Goal: Communication & Community: Answer question/provide support

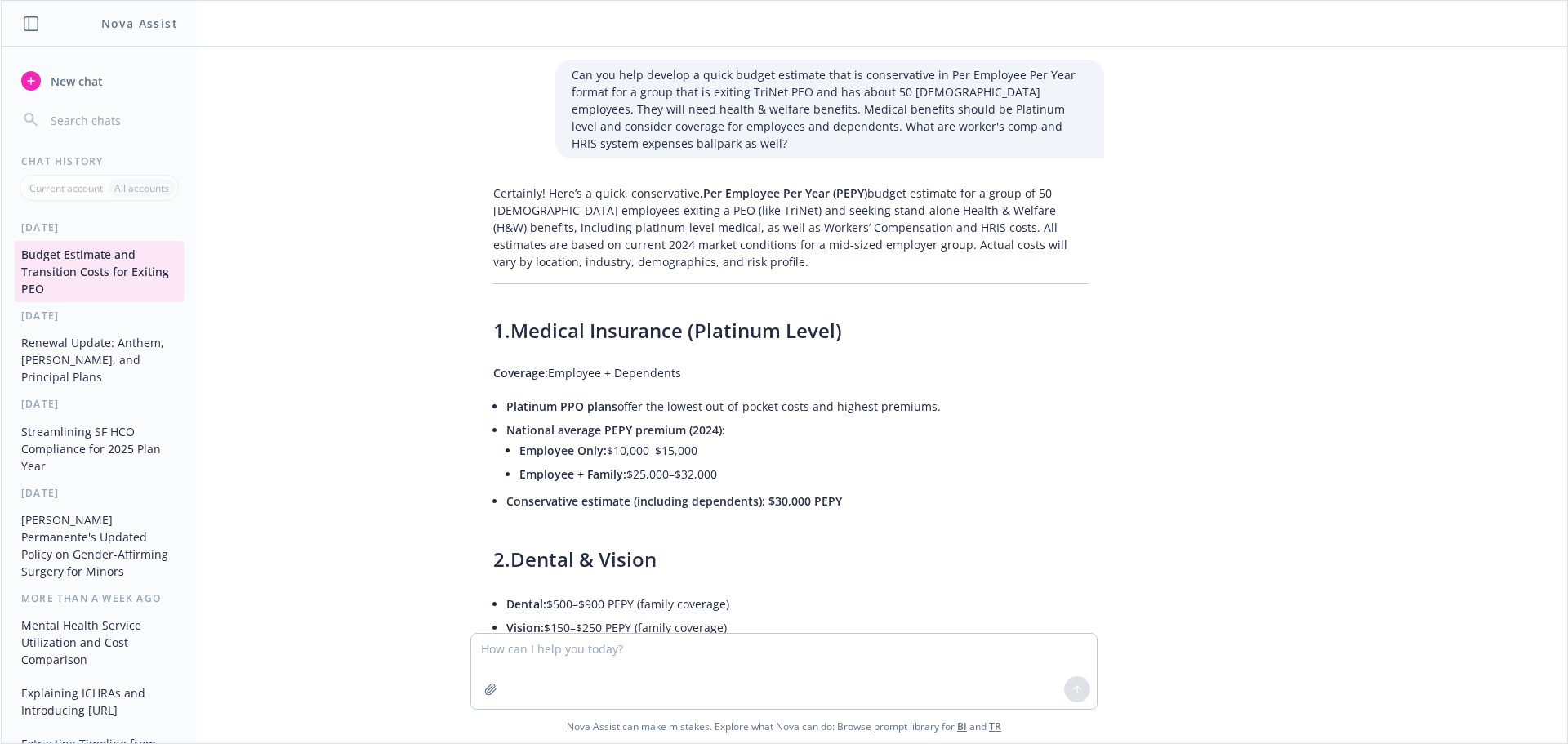
scroll to position [3959, 0]
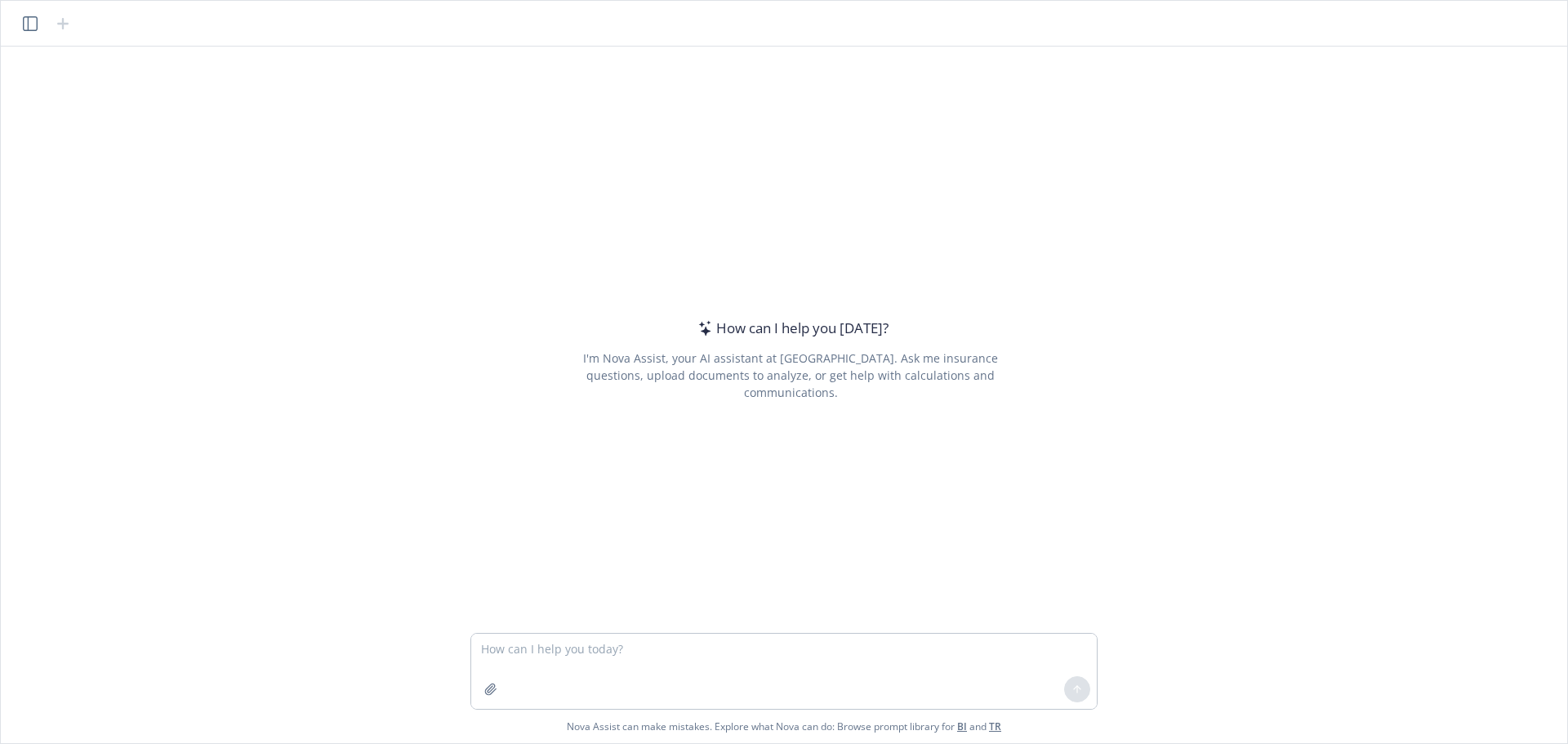
click at [588, 653] on textarea at bounding box center [784, 672] width 626 height 75
click at [791, 649] on textarea at bounding box center [784, 672] width 626 height 75
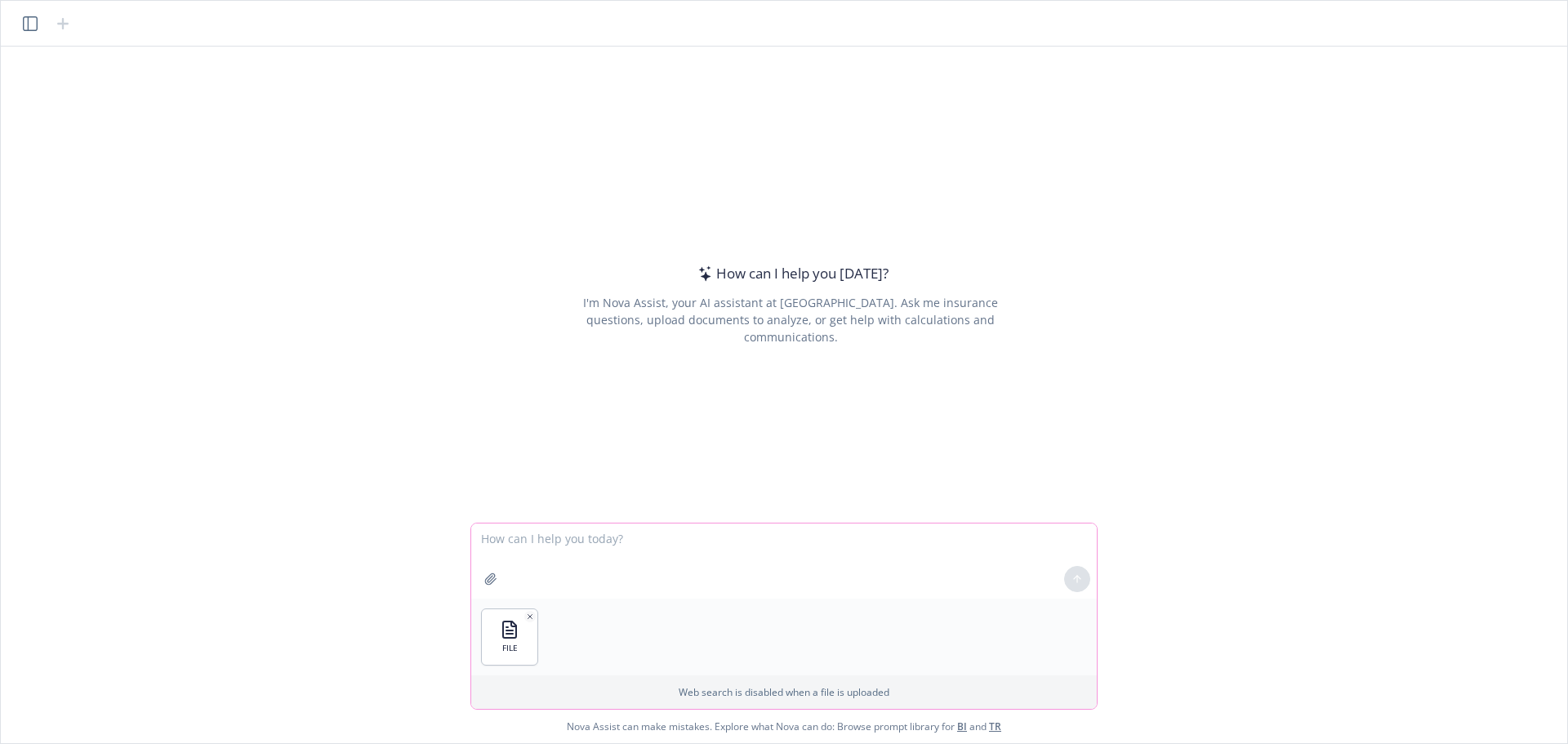
click at [556, 556] on textarea at bounding box center [784, 561] width 626 height 75
type textarea "Any new considerations with this benefit transition table to help a company exi…"
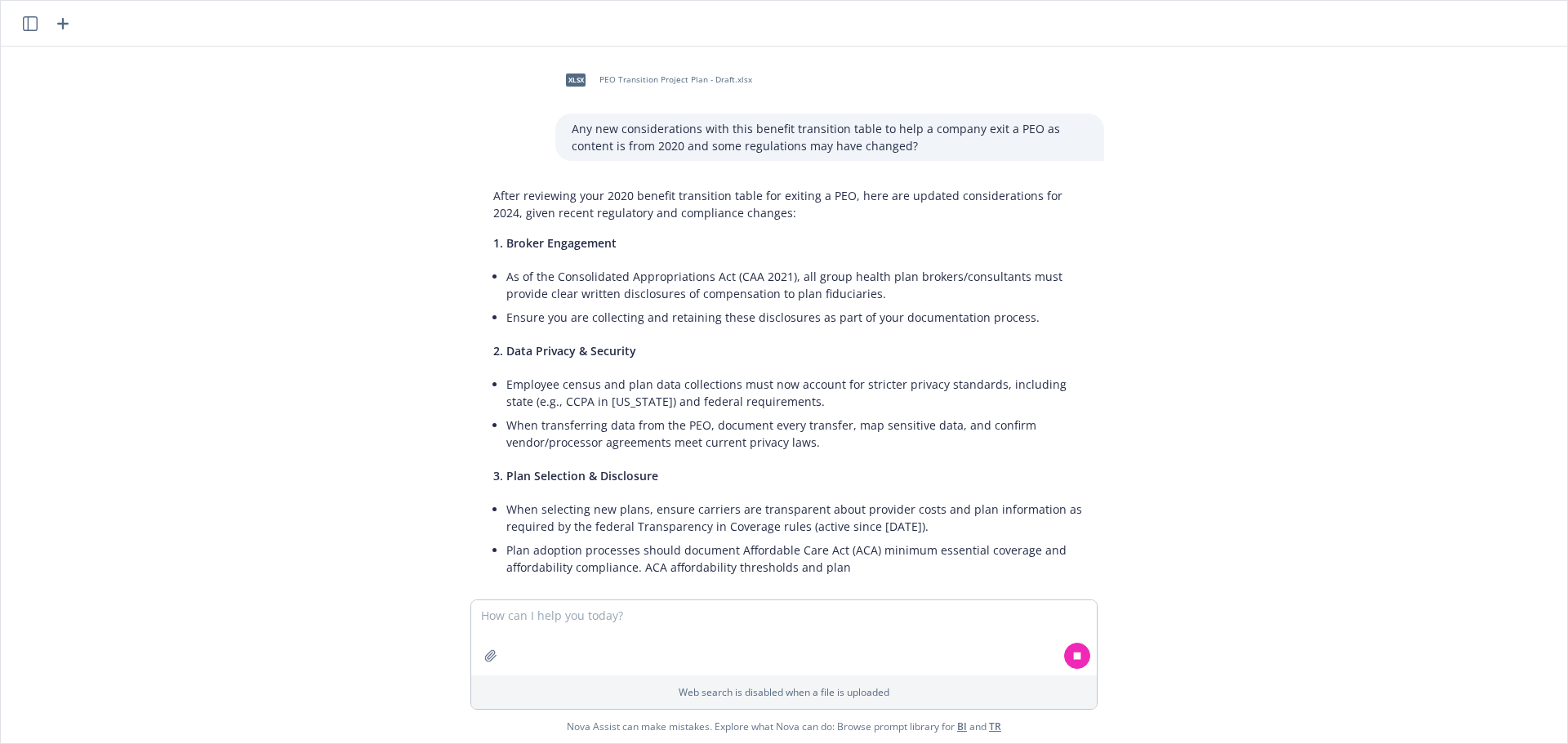
drag, startPoint x: 963, startPoint y: 227, endPoint x: 974, endPoint y: 227, distance: 11.0
click at [970, 227] on div "After reviewing your 2020 benefit transition table for exiting a PEO, here are …" at bounding box center [791, 382] width 628 height 405
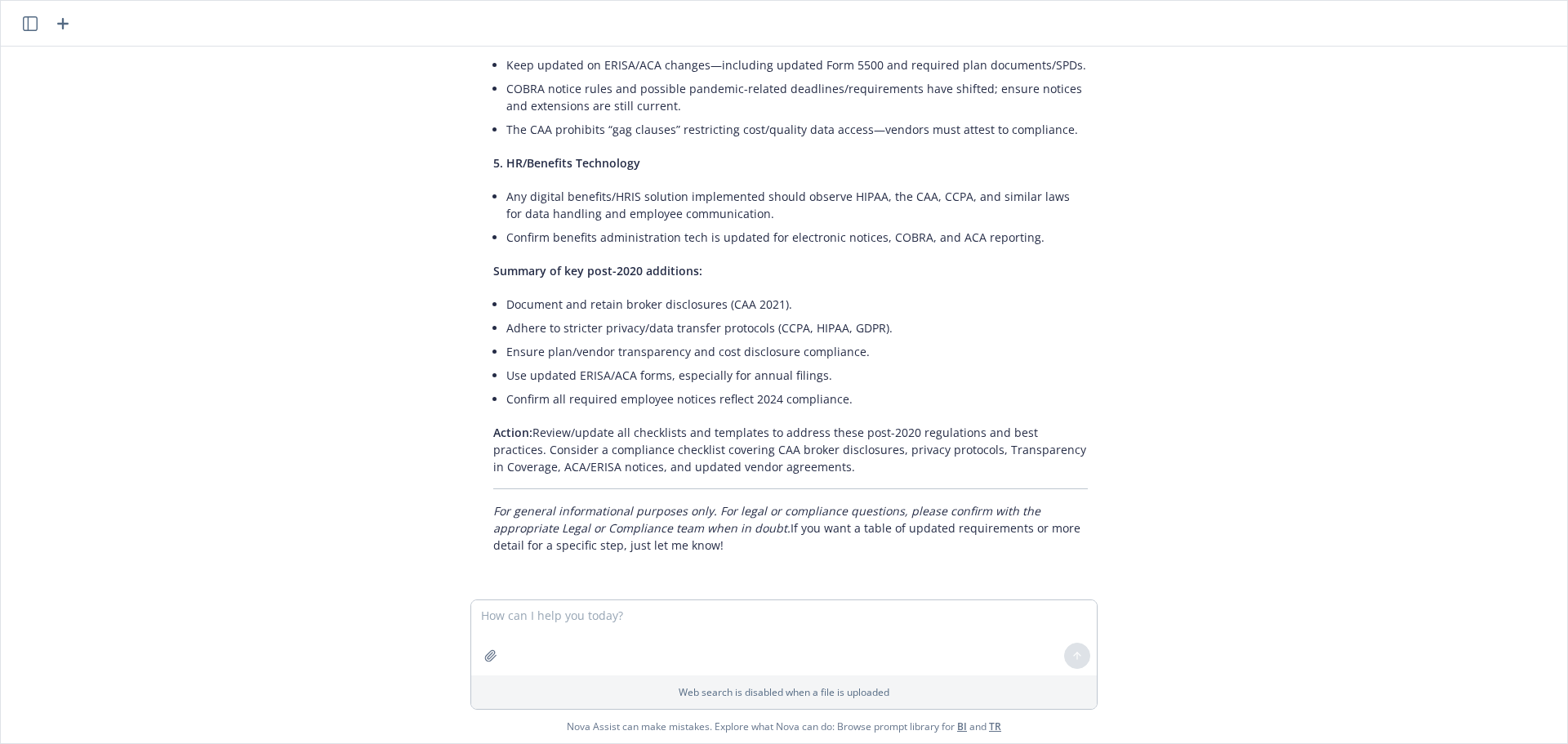
scroll to position [504, 0]
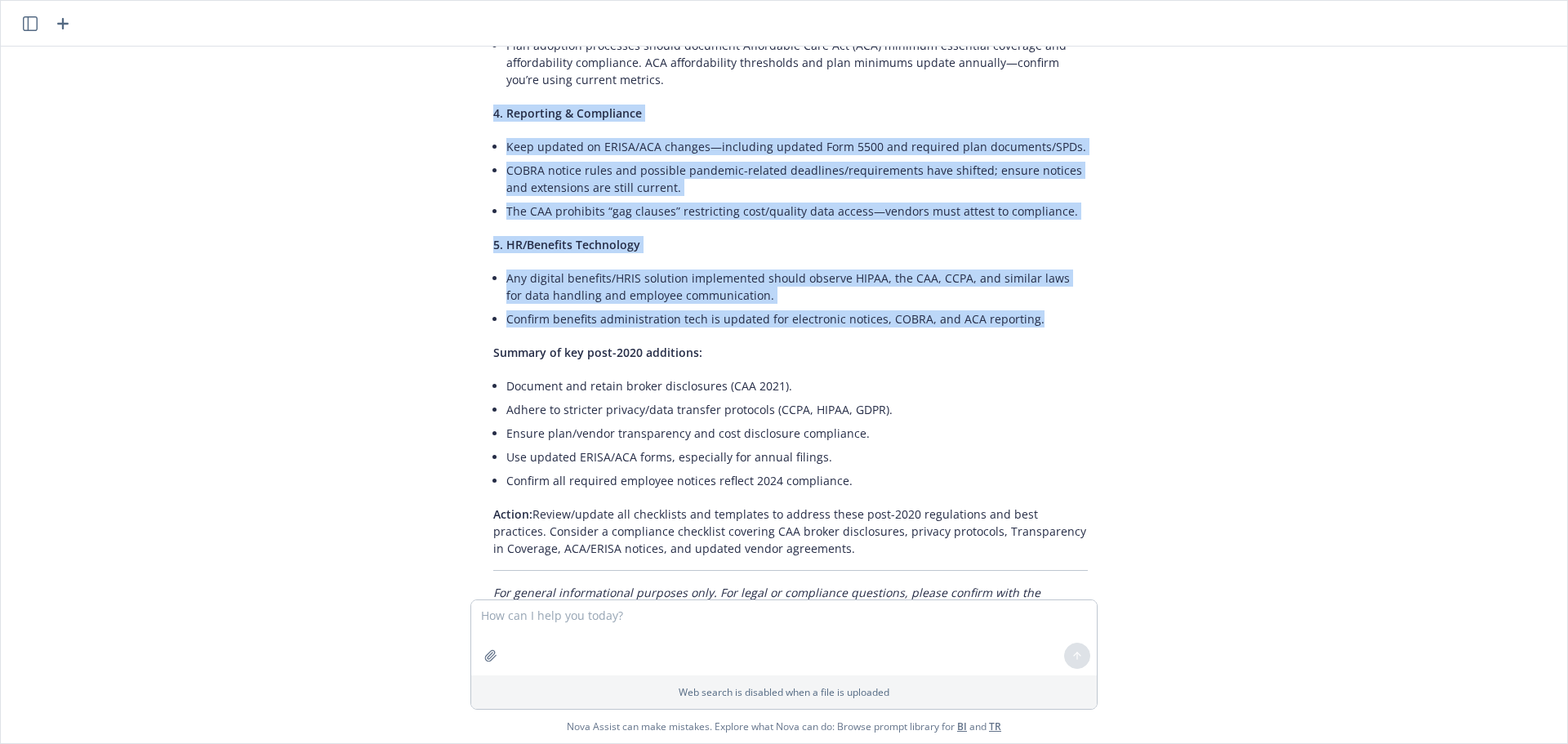
drag, startPoint x: 960, startPoint y: 323, endPoint x: 459, endPoint y: 116, distance: 542.1
click at [464, 116] on div "After reviewing your 2020 benefit transition table for exiting a PEO, here are …" at bounding box center [791, 159] width 654 height 967
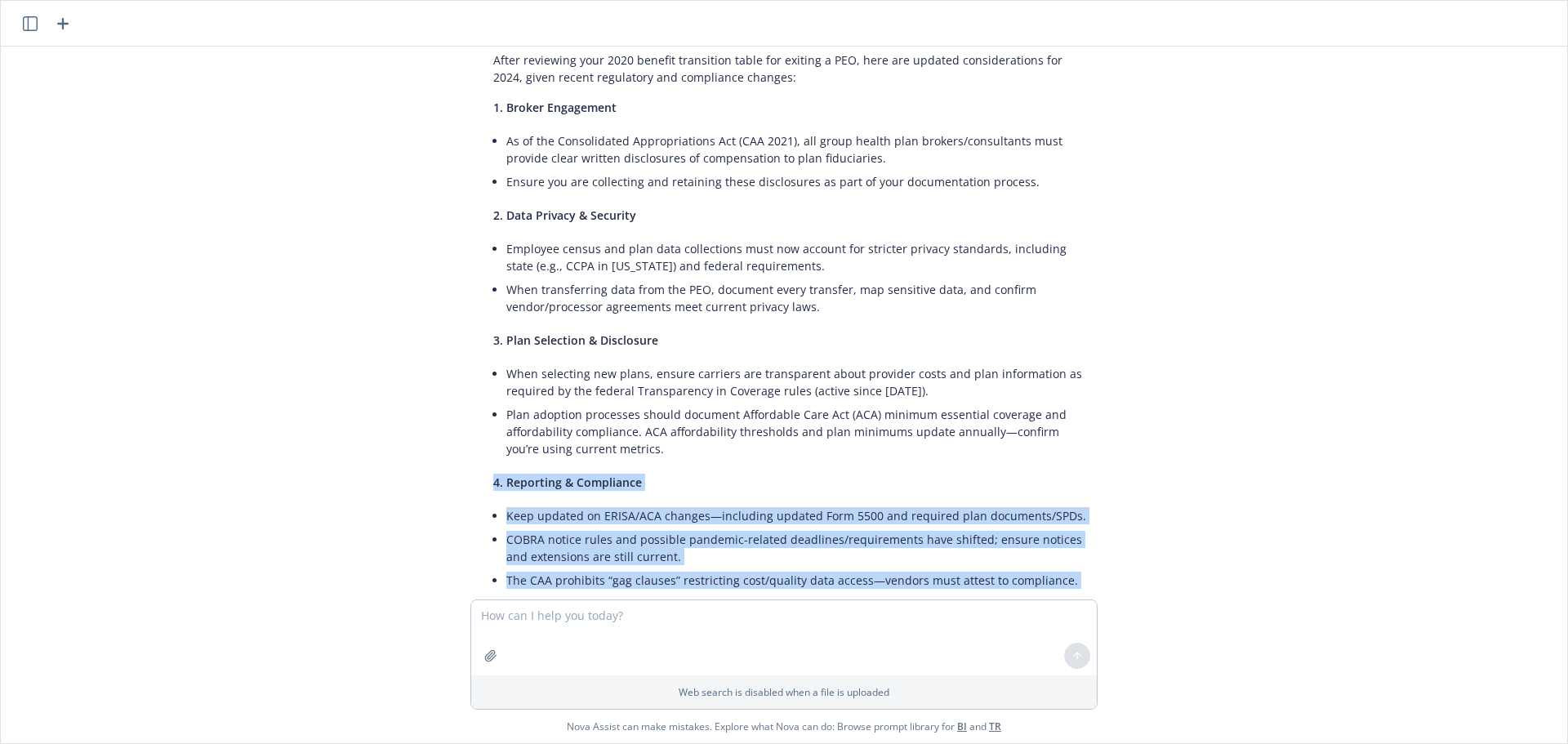
scroll to position [0, 0]
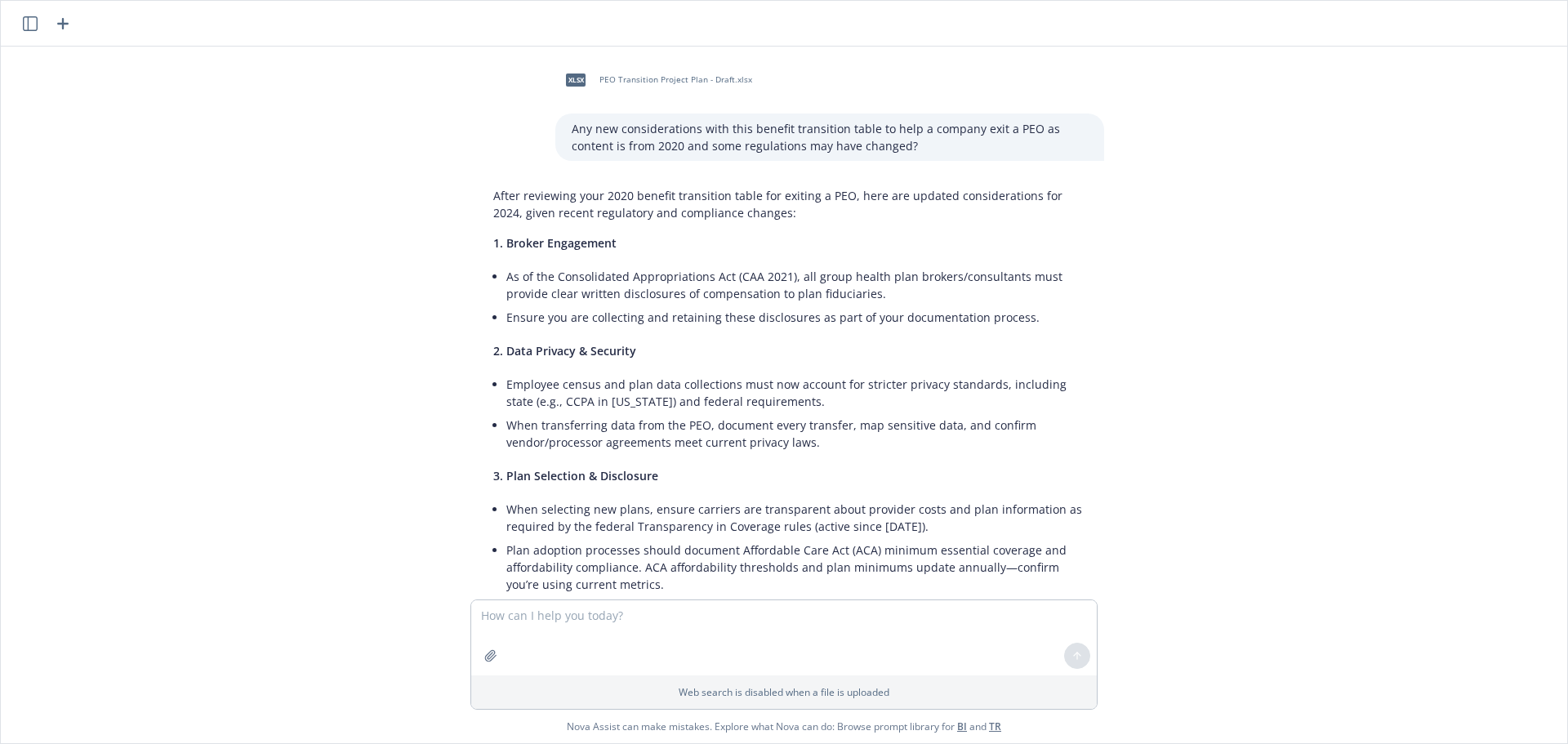
drag, startPoint x: 28, startPoint y: 35, endPoint x: 46, endPoint y: 26, distance: 20.1
click at [33, 33] on header at bounding box center [784, 23] width 1567 height 46
click at [48, 23] on div at bounding box center [47, 23] width 53 height 20
click at [33, 22] on icon "button" at bounding box center [30, 23] width 15 height 15
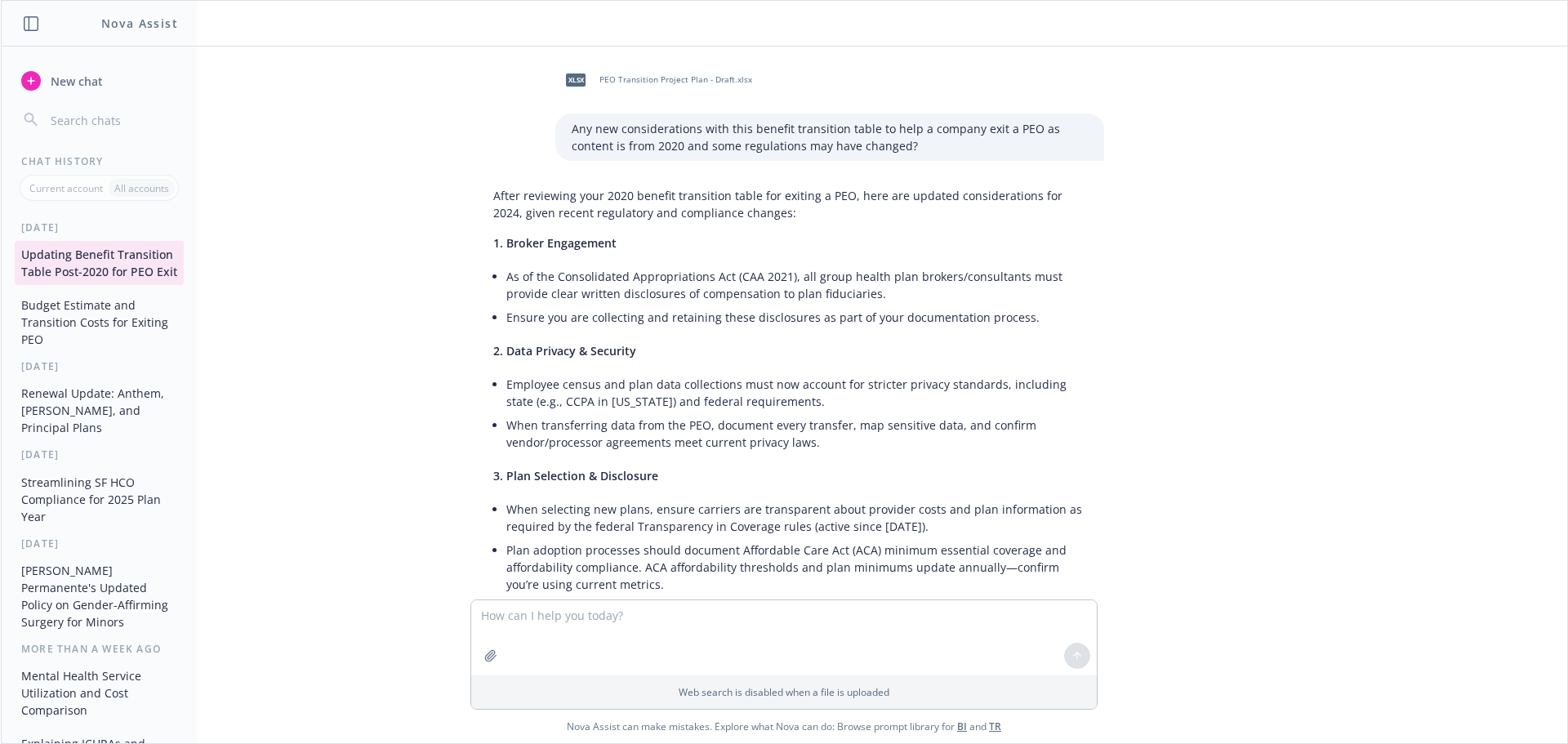
click at [79, 321] on button "Budget Estimate and Transition Costs for Exiting PEO" at bounding box center [100, 321] width 169 height 61
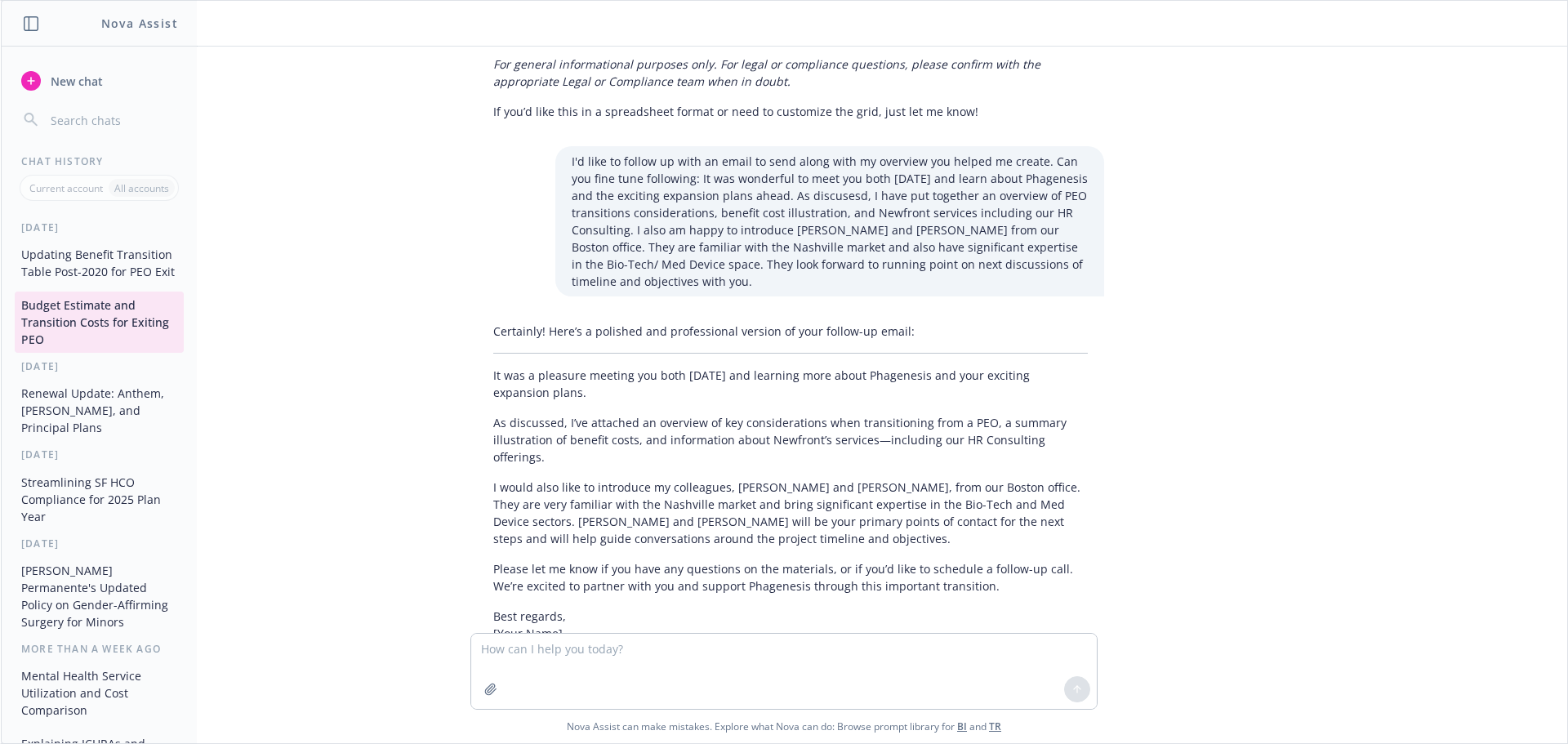
scroll to position [3959, 0]
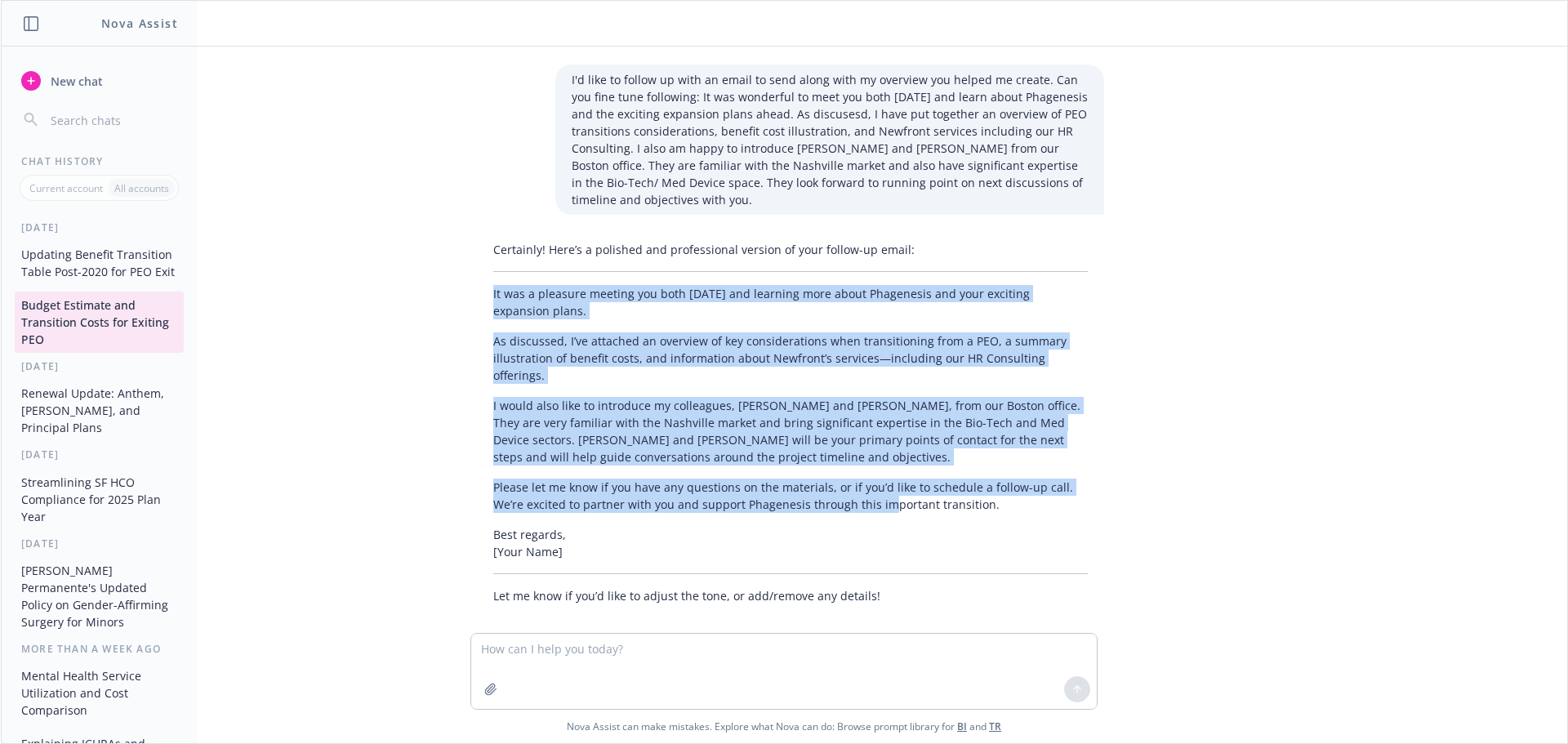
drag, startPoint x: 480, startPoint y: 289, endPoint x: 844, endPoint y: 485, distance: 413.4
click at [844, 485] on div "Certainly! Here’s a polished and professional version of your follow-up email: …" at bounding box center [791, 423] width 628 height 377
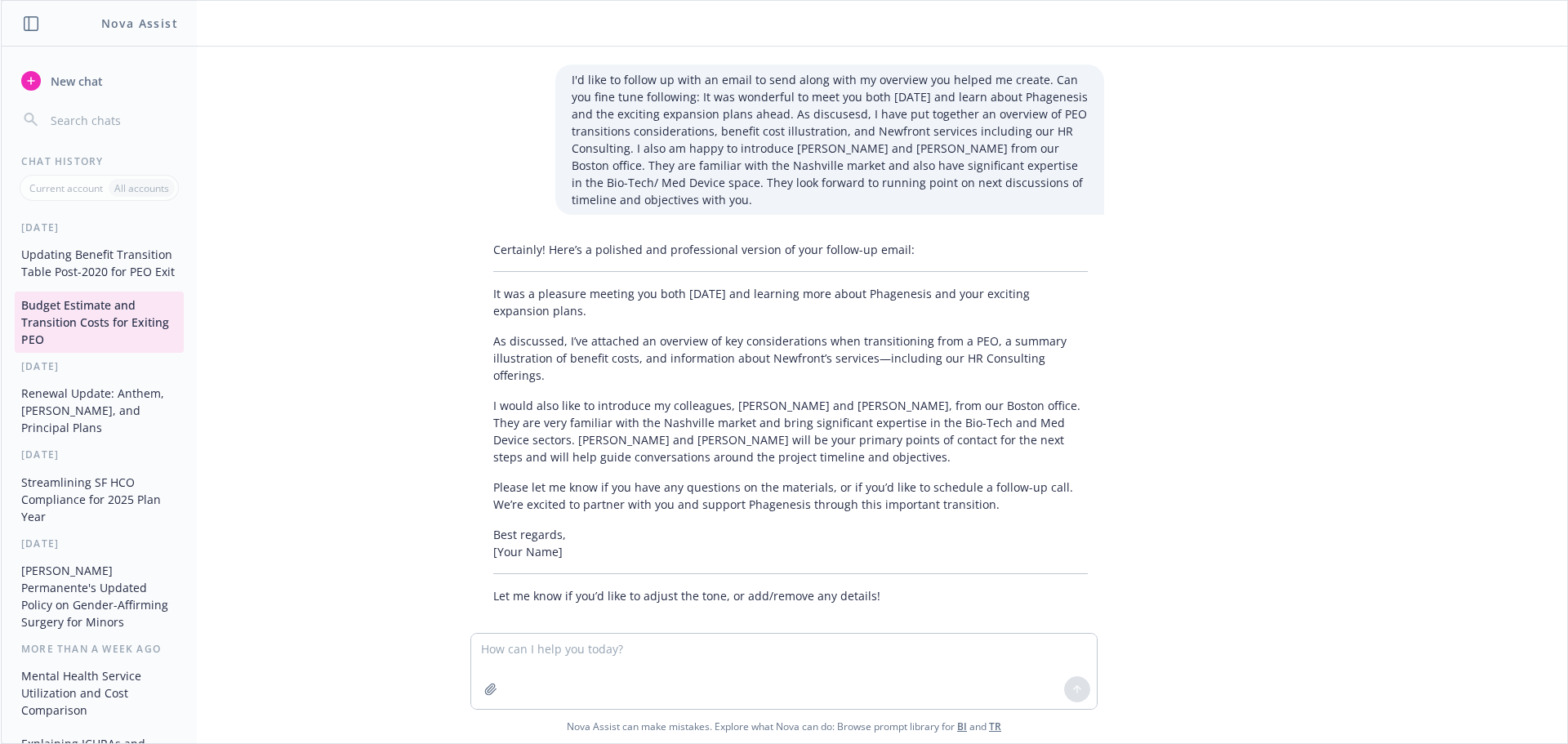
click at [852, 498] on div "Certainly! Here’s a polished and professional version of your follow-up email: …" at bounding box center [791, 423] width 628 height 377
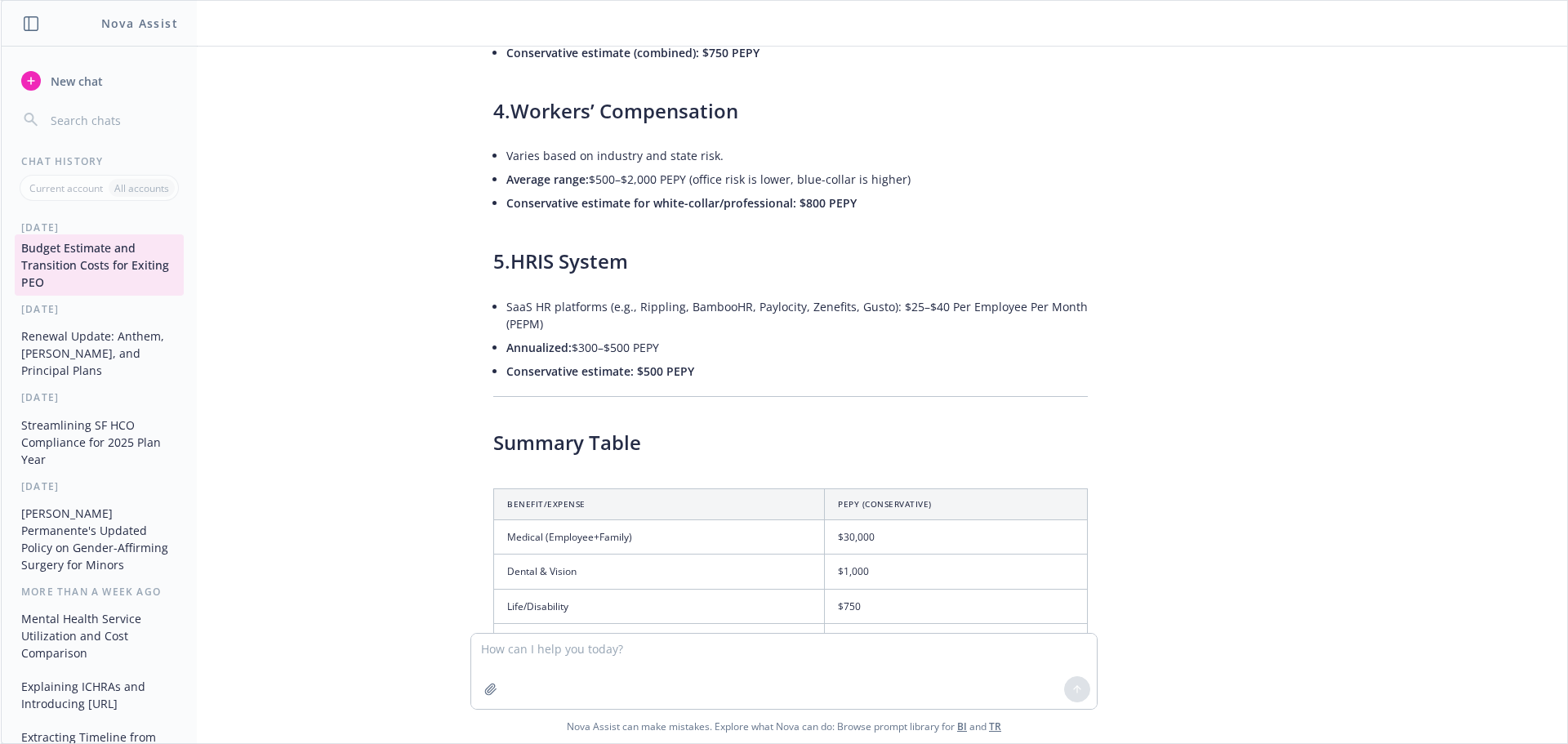
scroll to position [82, 0]
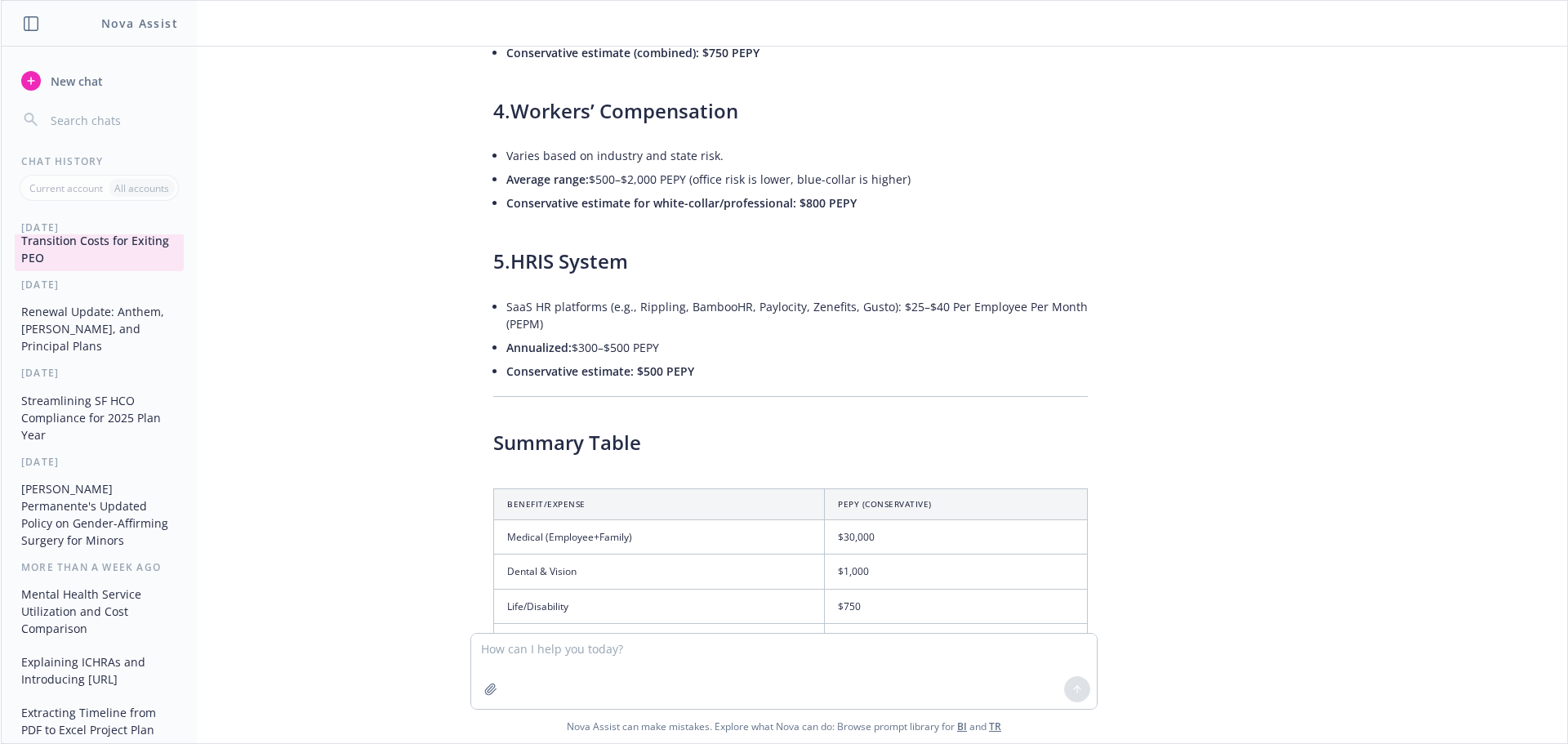
click at [115, 497] on button "[PERSON_NAME] Permanente's Updated Policy on Gender-Affirming Surgery for Minors" at bounding box center [100, 514] width 169 height 78
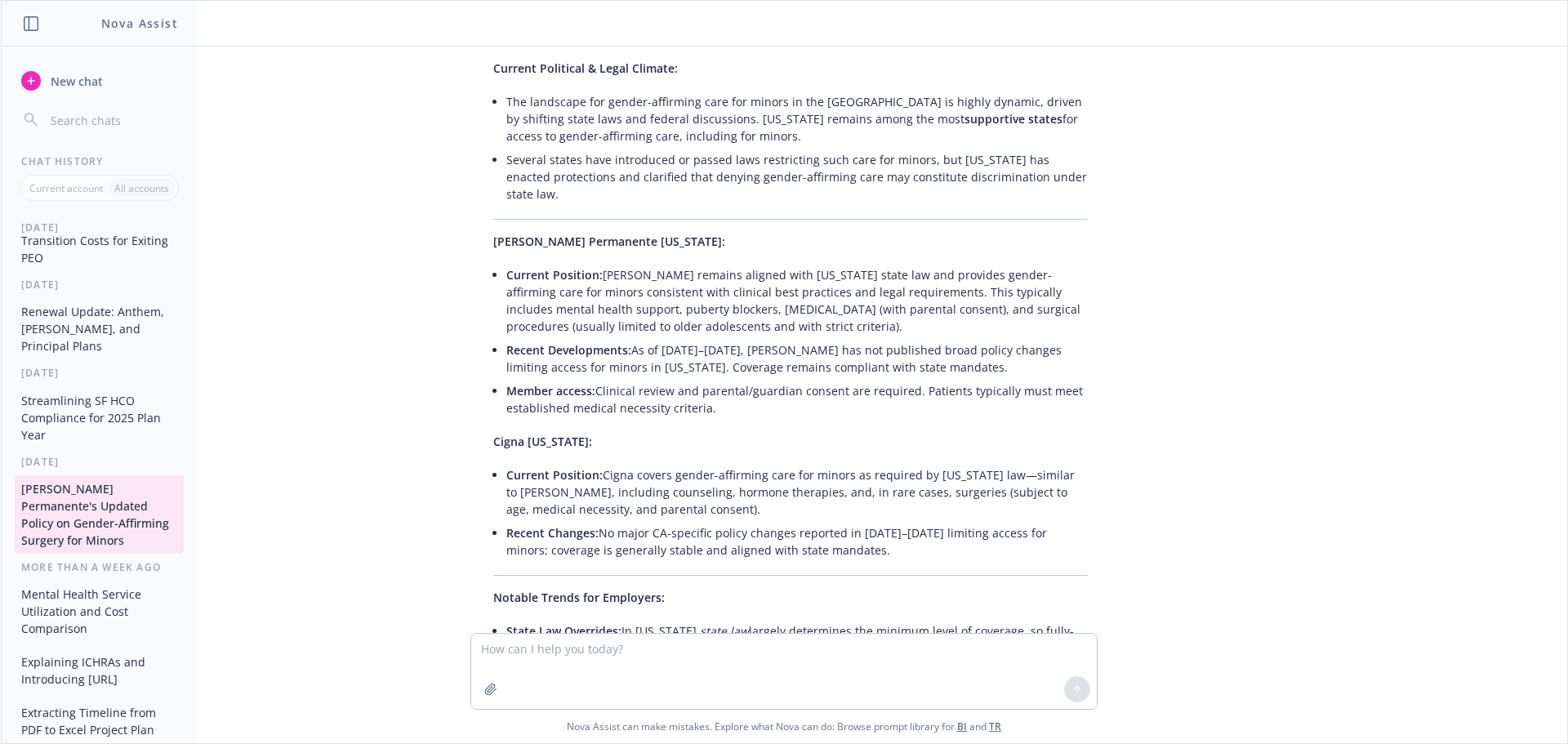
scroll to position [245, 0]
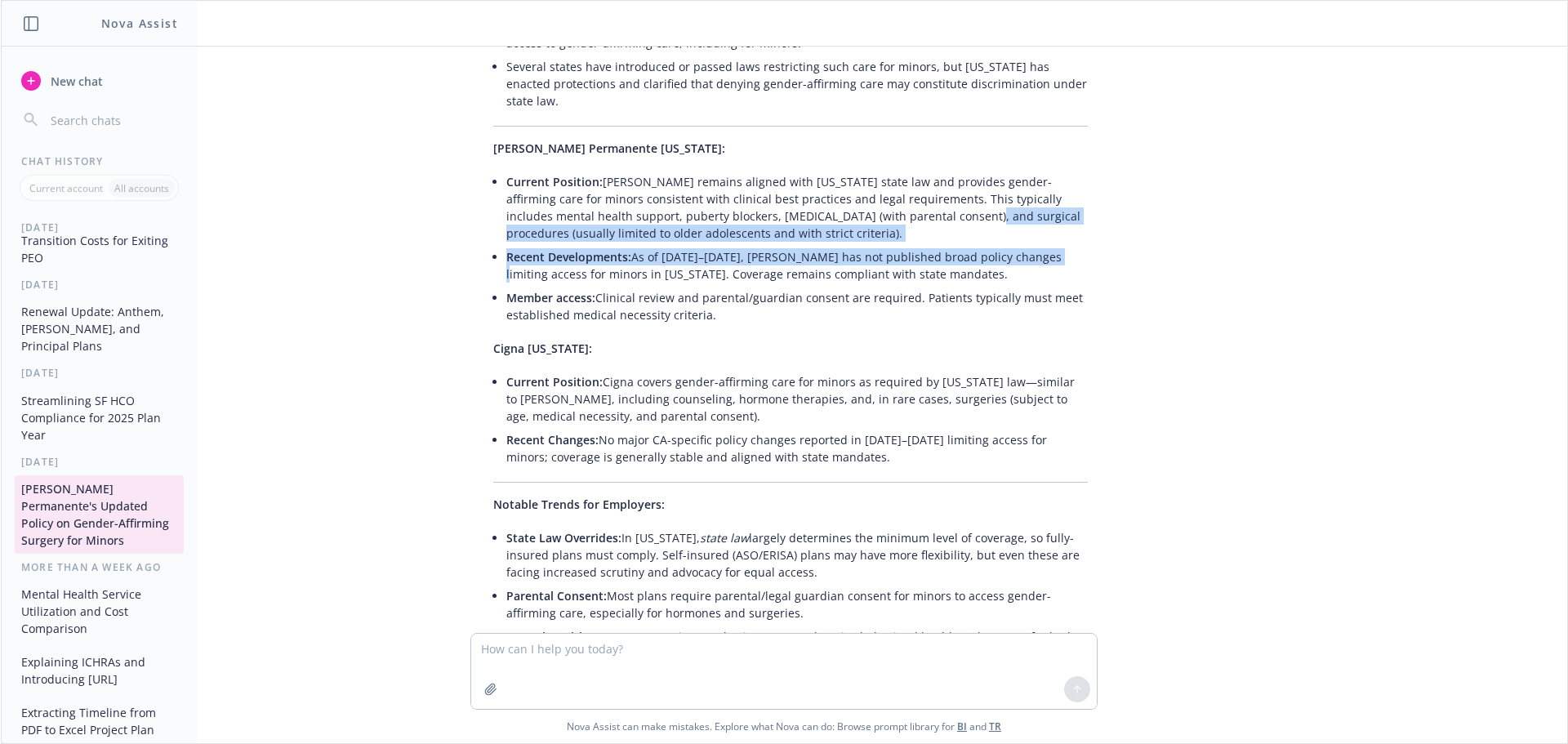
drag, startPoint x: 887, startPoint y: 200, endPoint x: 1022, endPoint y: 228, distance: 137.9
click at [1022, 228] on ul "Current Position: [PERSON_NAME] remains aligned with [US_STATE] state law and p…" at bounding box center [797, 248] width 582 height 157
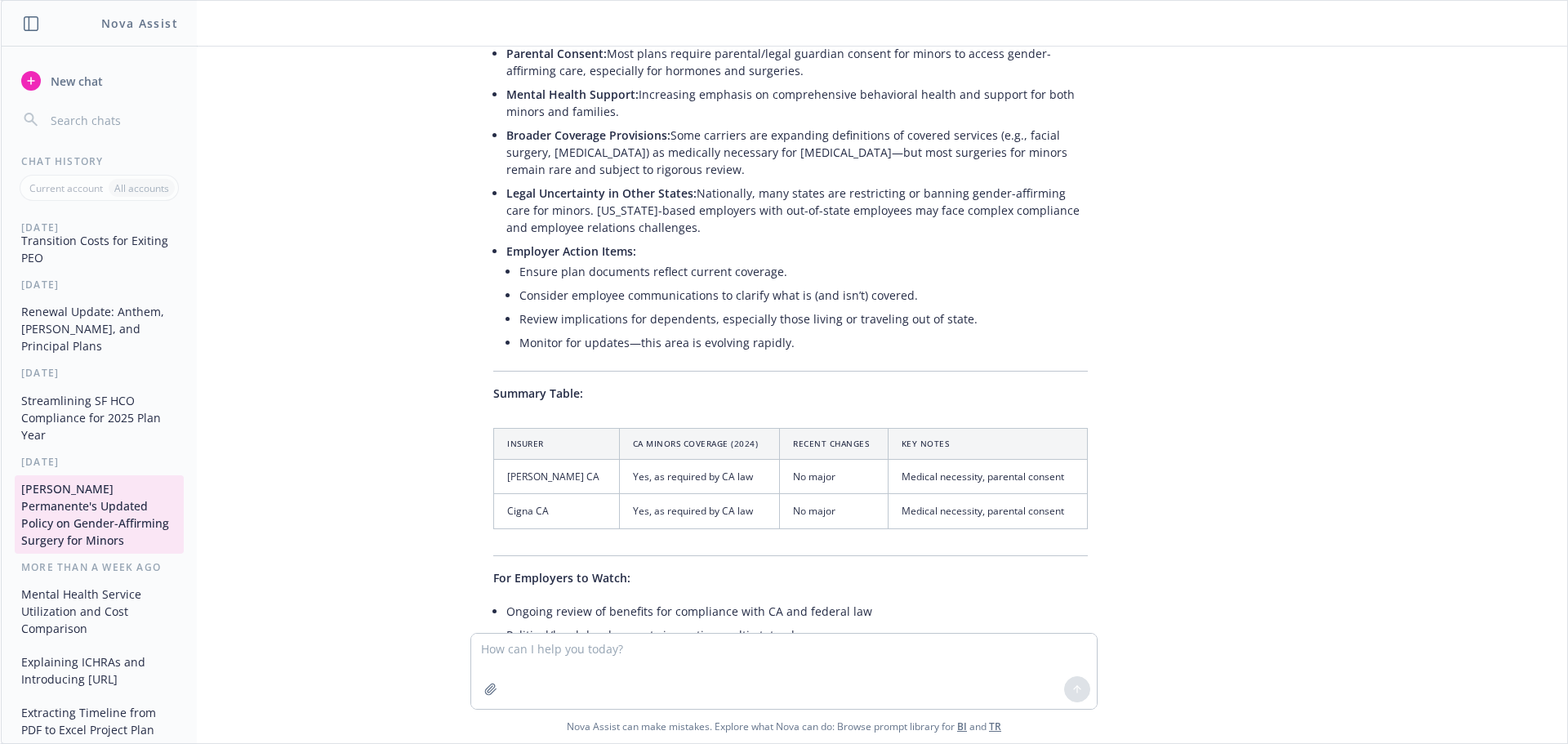
scroll to position [816, 0]
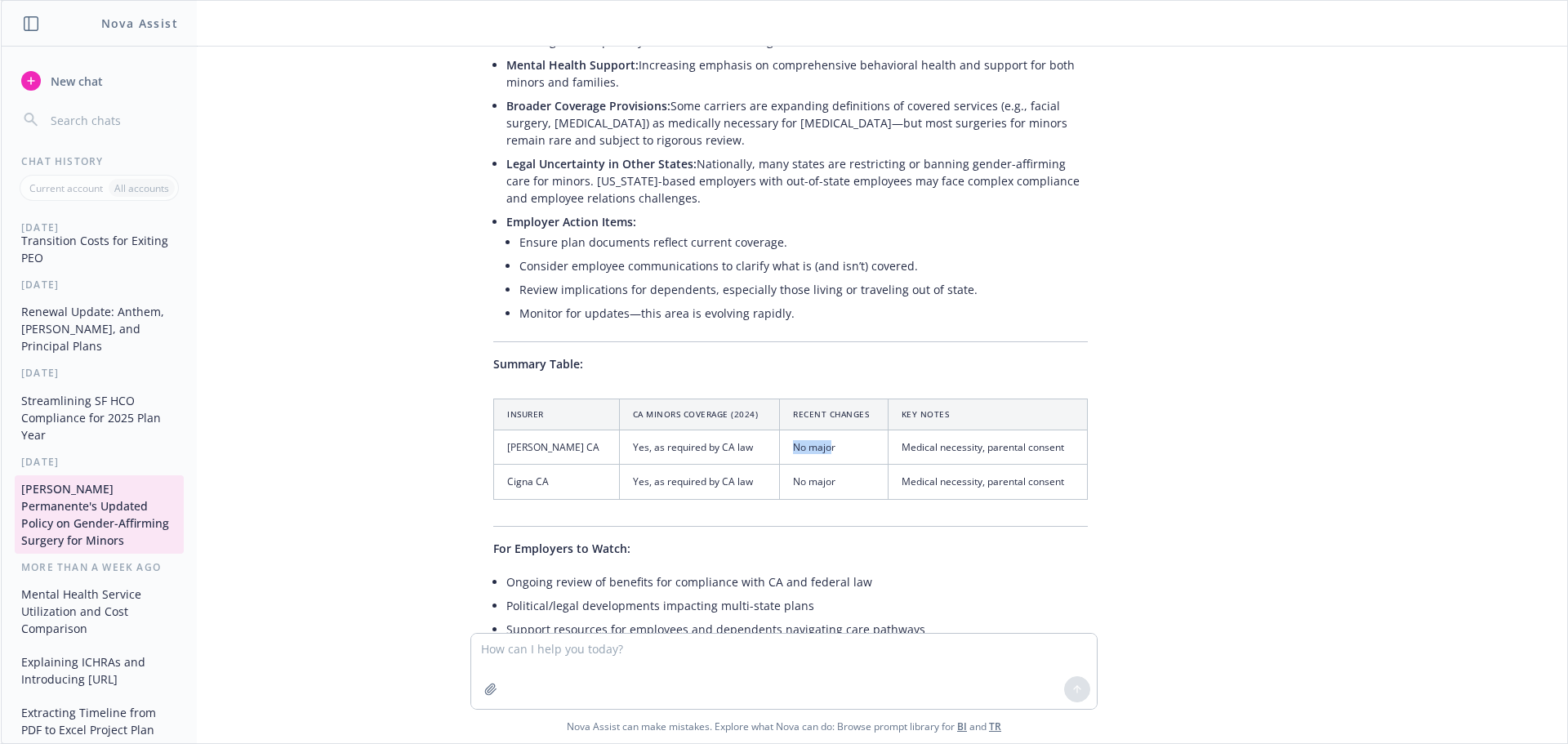
drag, startPoint x: 798, startPoint y: 431, endPoint x: 736, endPoint y: 425, distance: 62.3
click at [736, 430] on tr "[PERSON_NAME] CA Yes, as required by CA law No major Medical necessity, parenta…" at bounding box center [791, 447] width 594 height 35
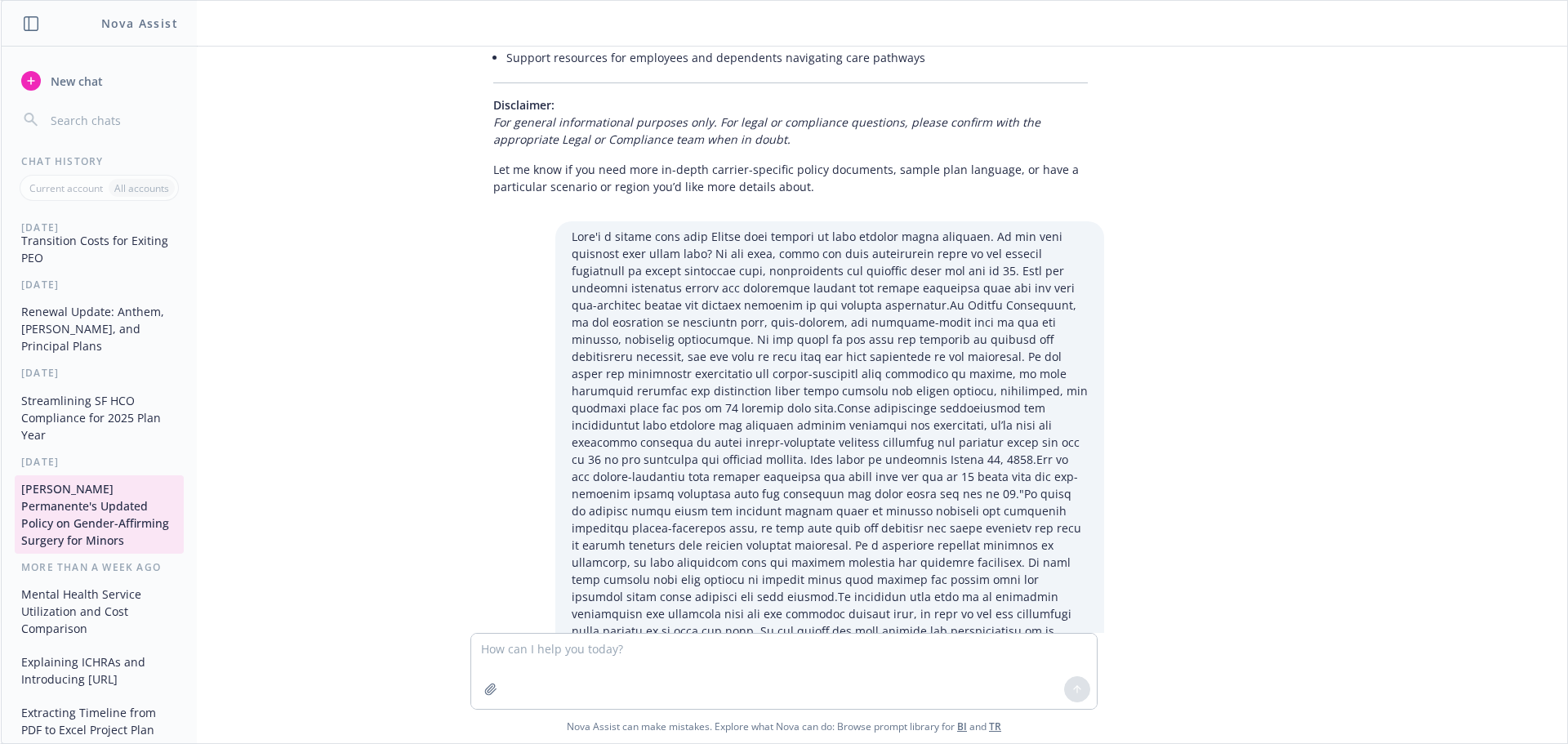
scroll to position [1470, 0]
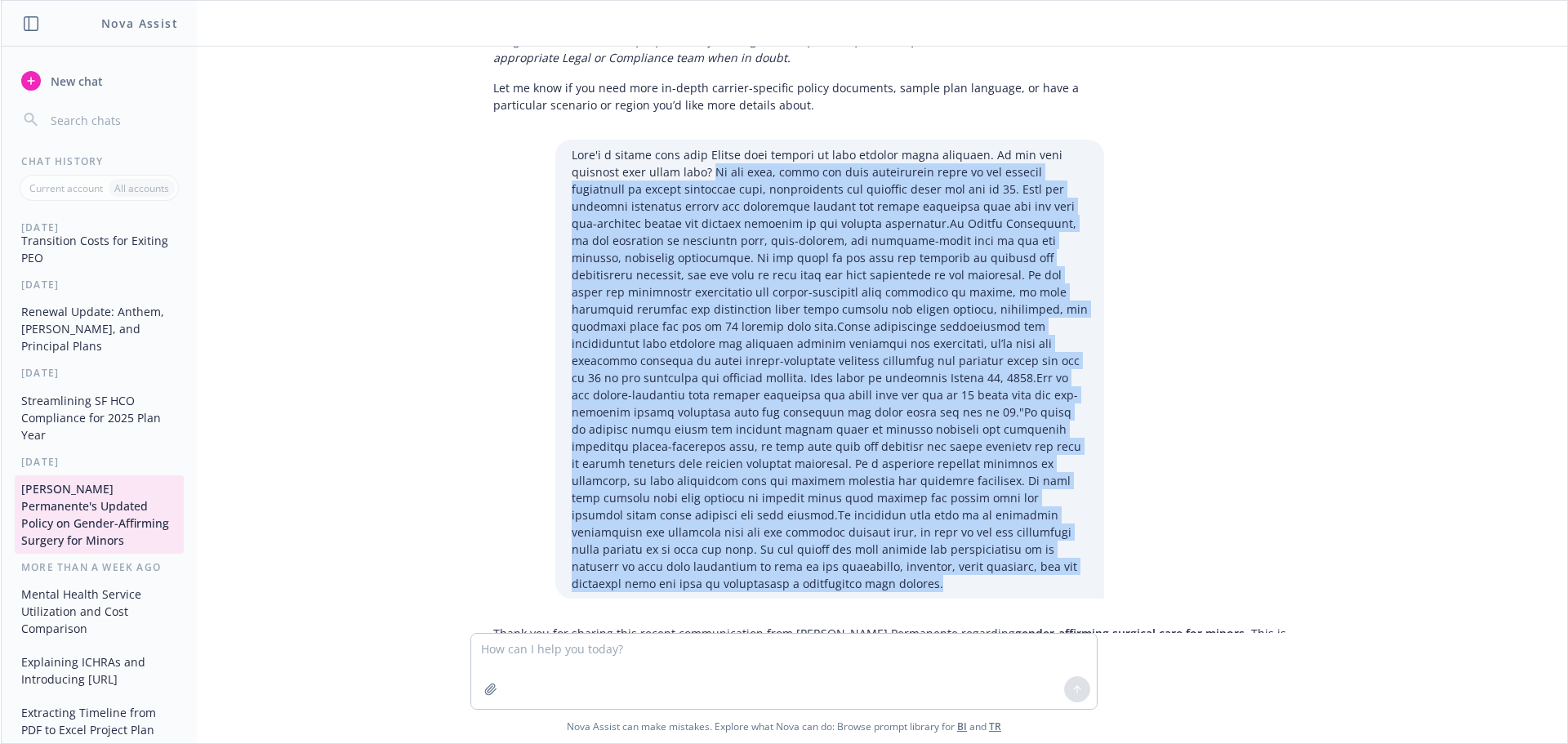
drag, startPoint x: 709, startPoint y: 155, endPoint x: 762, endPoint y: 558, distance: 406.5
click at [762, 560] on div at bounding box center [830, 369] width 549 height 459
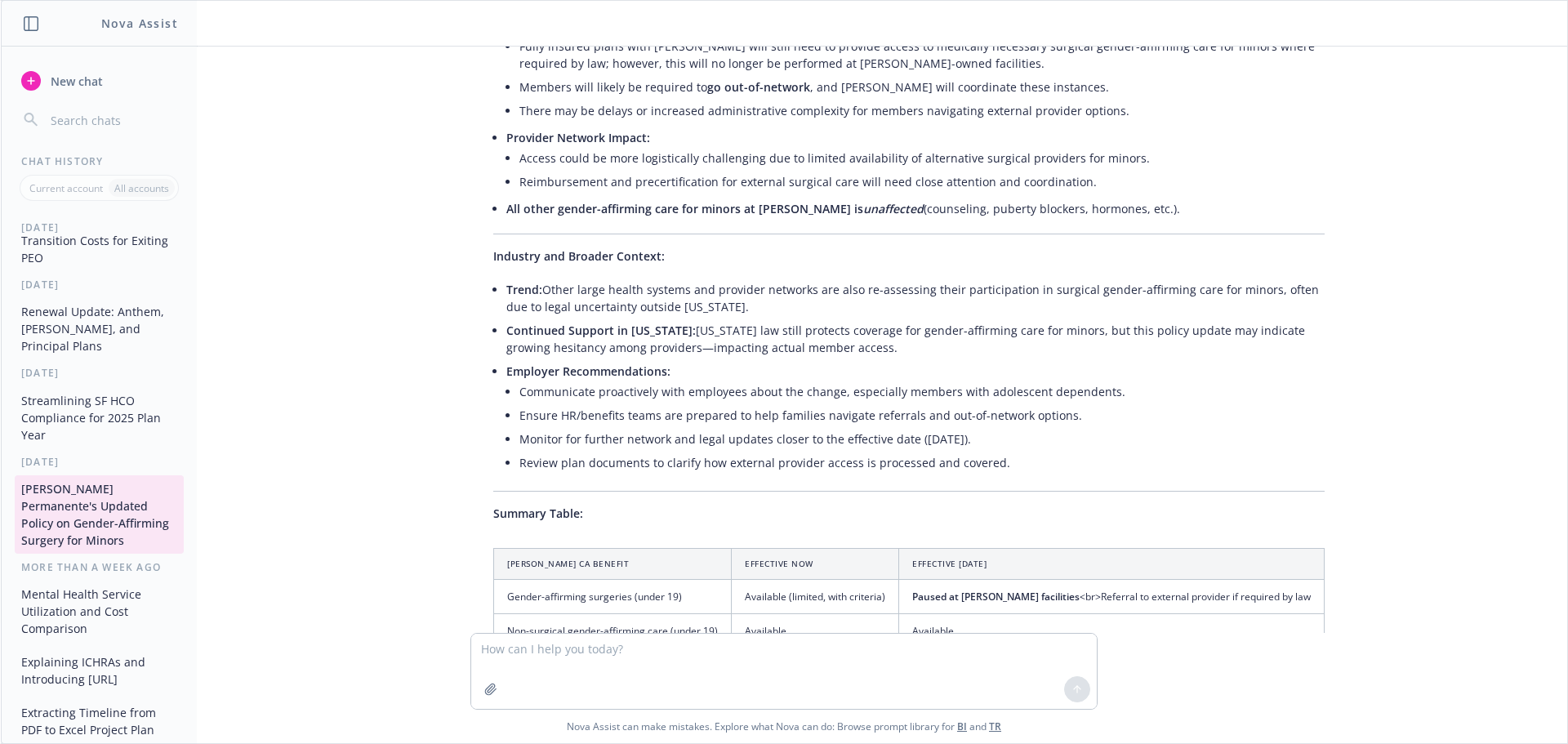
scroll to position [2695, 0]
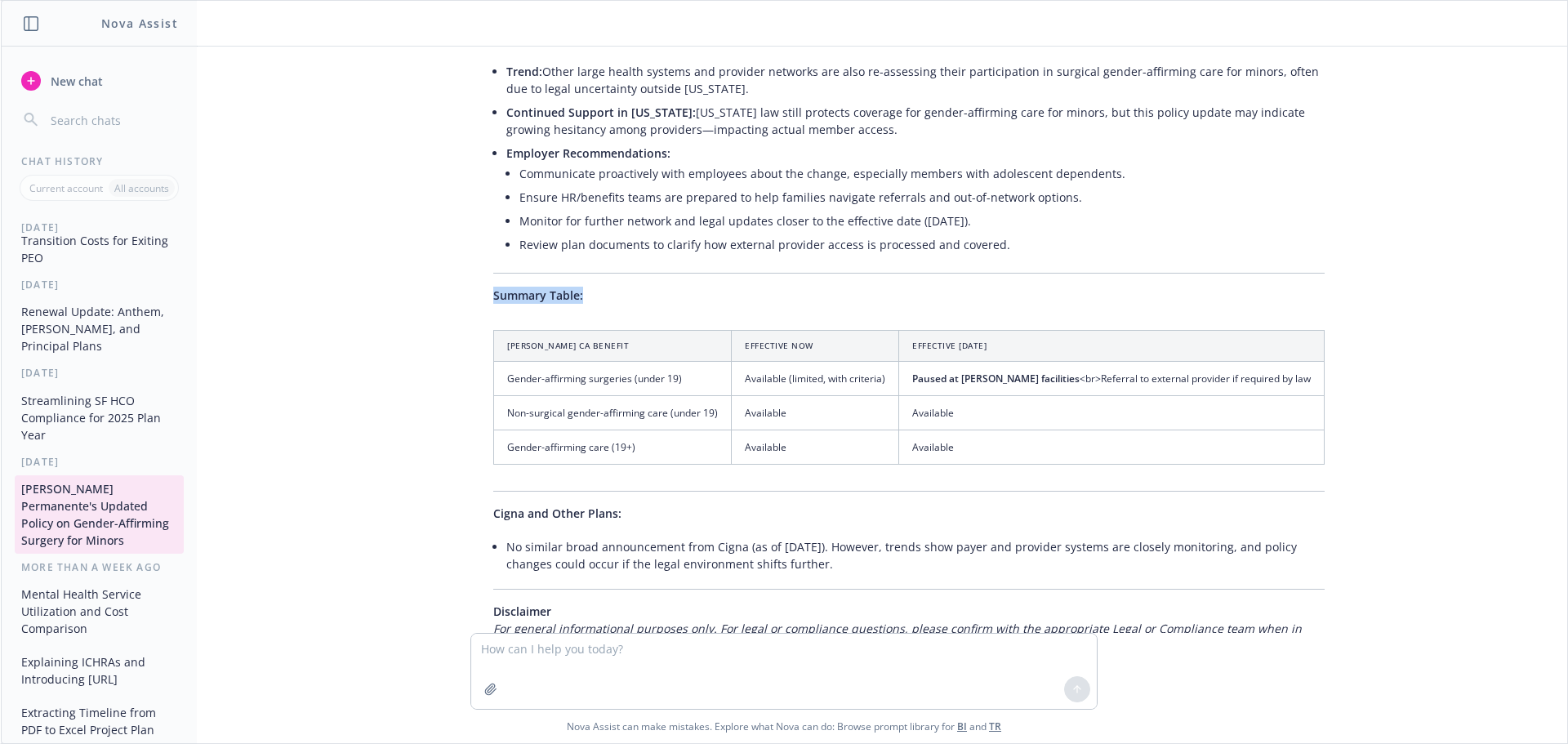
drag, startPoint x: 463, startPoint y: 249, endPoint x: 1140, endPoint y: 484, distance: 716.6
click at [1117, 434] on div "Thank you for sharing this recent communication from [PERSON_NAME] Permanente r…" at bounding box center [791, 51] width 654 height 1316
drag, startPoint x: 1092, startPoint y: 471, endPoint x: 1070, endPoint y: 453, distance: 28.4
click at [1092, 470] on div "Thank you for sharing this recent communication from [PERSON_NAME] Permanente r…" at bounding box center [909, 51] width 864 height 1316
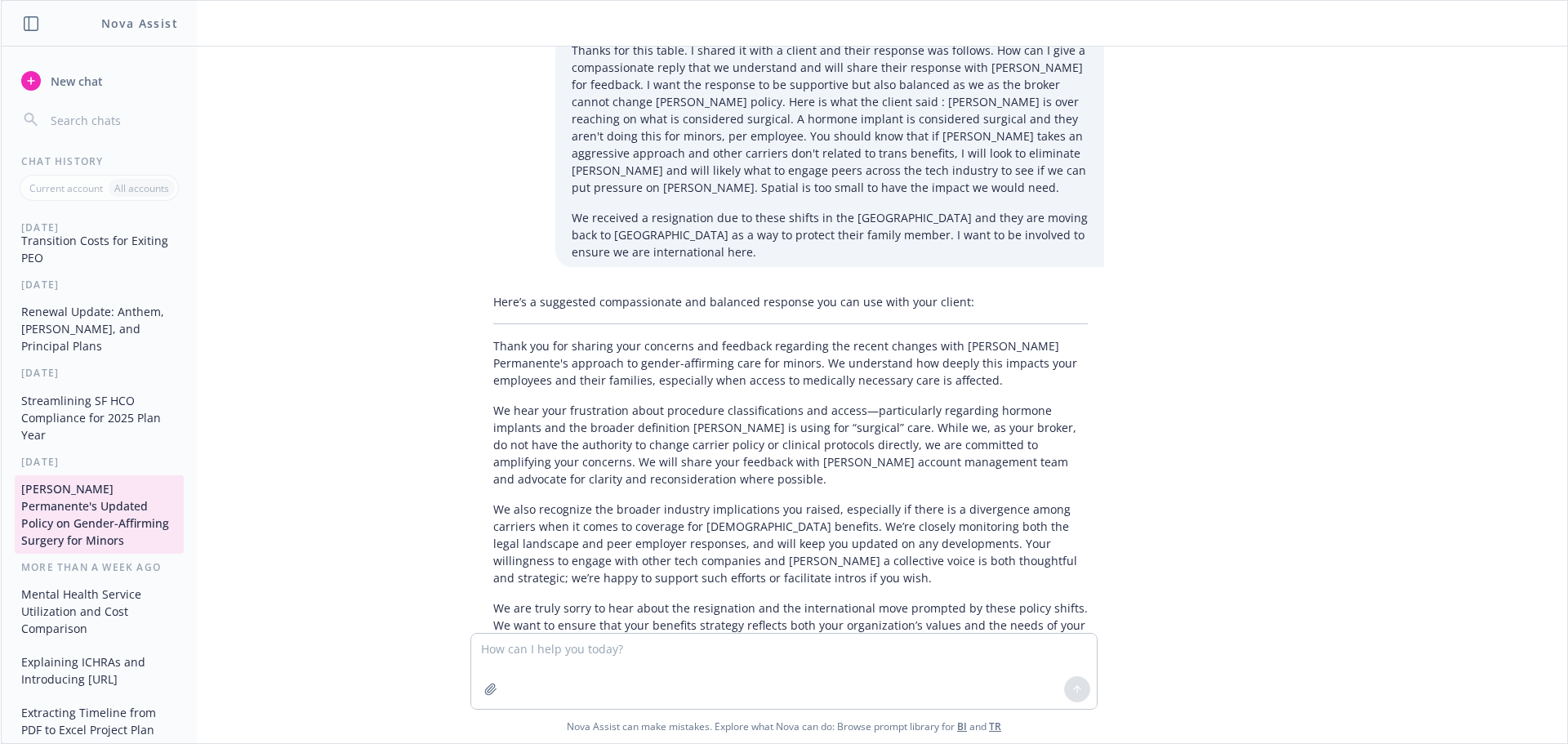
scroll to position [3533, 0]
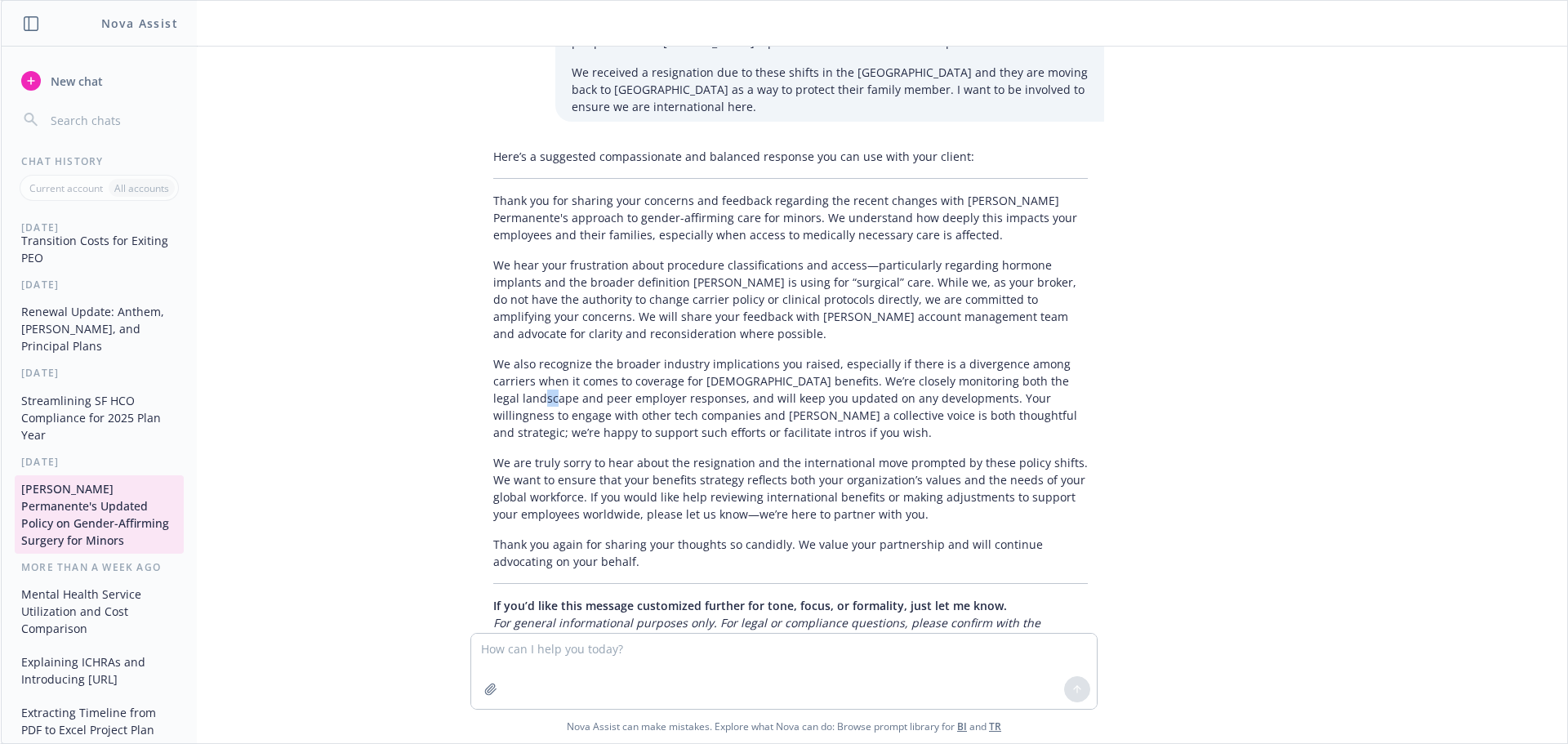
click at [493, 379] on p "We also recognize the broader industry implications you raised, especially if t…" at bounding box center [790, 397] width 595 height 85
drag, startPoint x: 500, startPoint y: 57, endPoint x: 638, endPoint y: 353, distance: 326.6
click at [502, 59] on div "Thanks for this table. I shared it with a client and their response was follows…" at bounding box center [791, 6] width 654 height 232
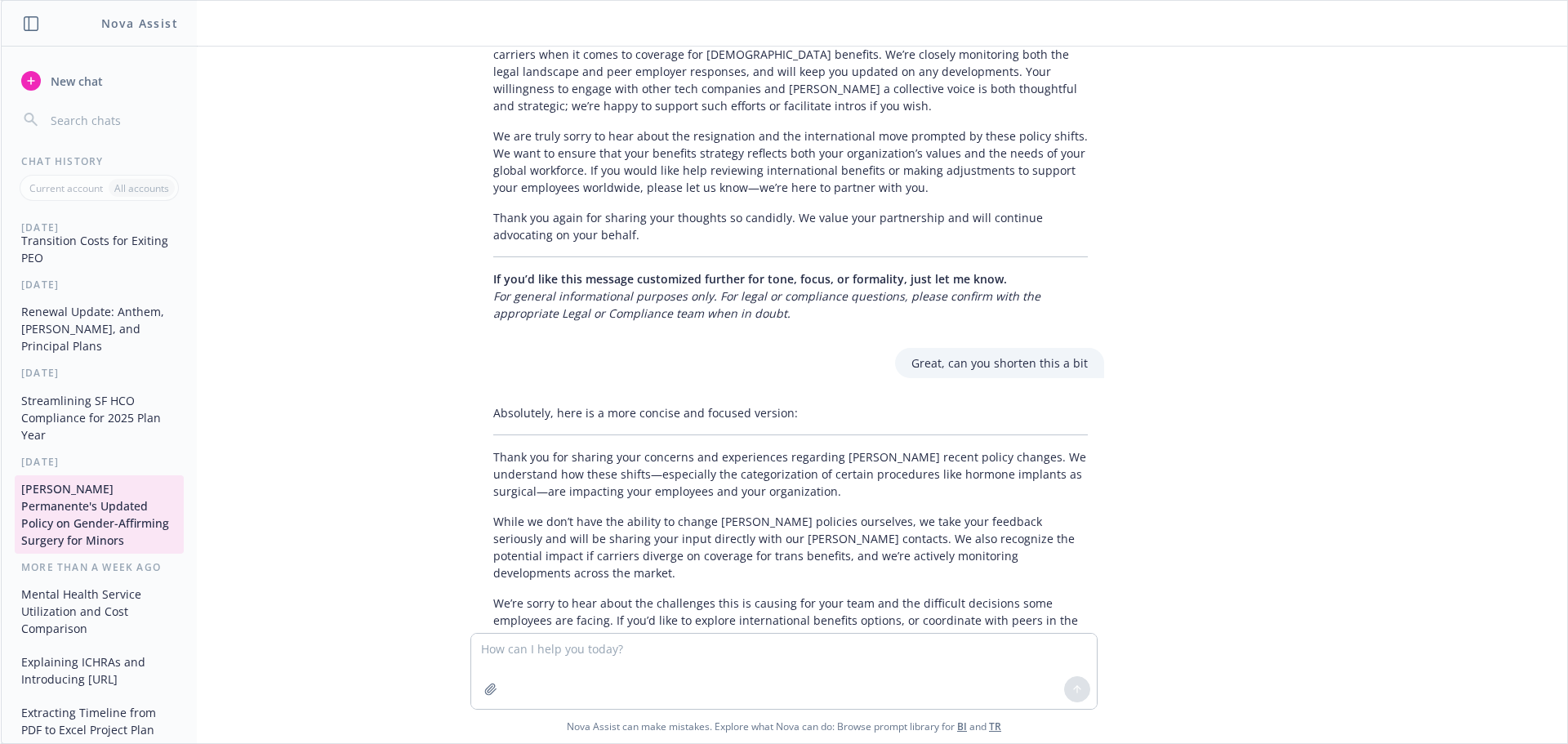
scroll to position [3942, 0]
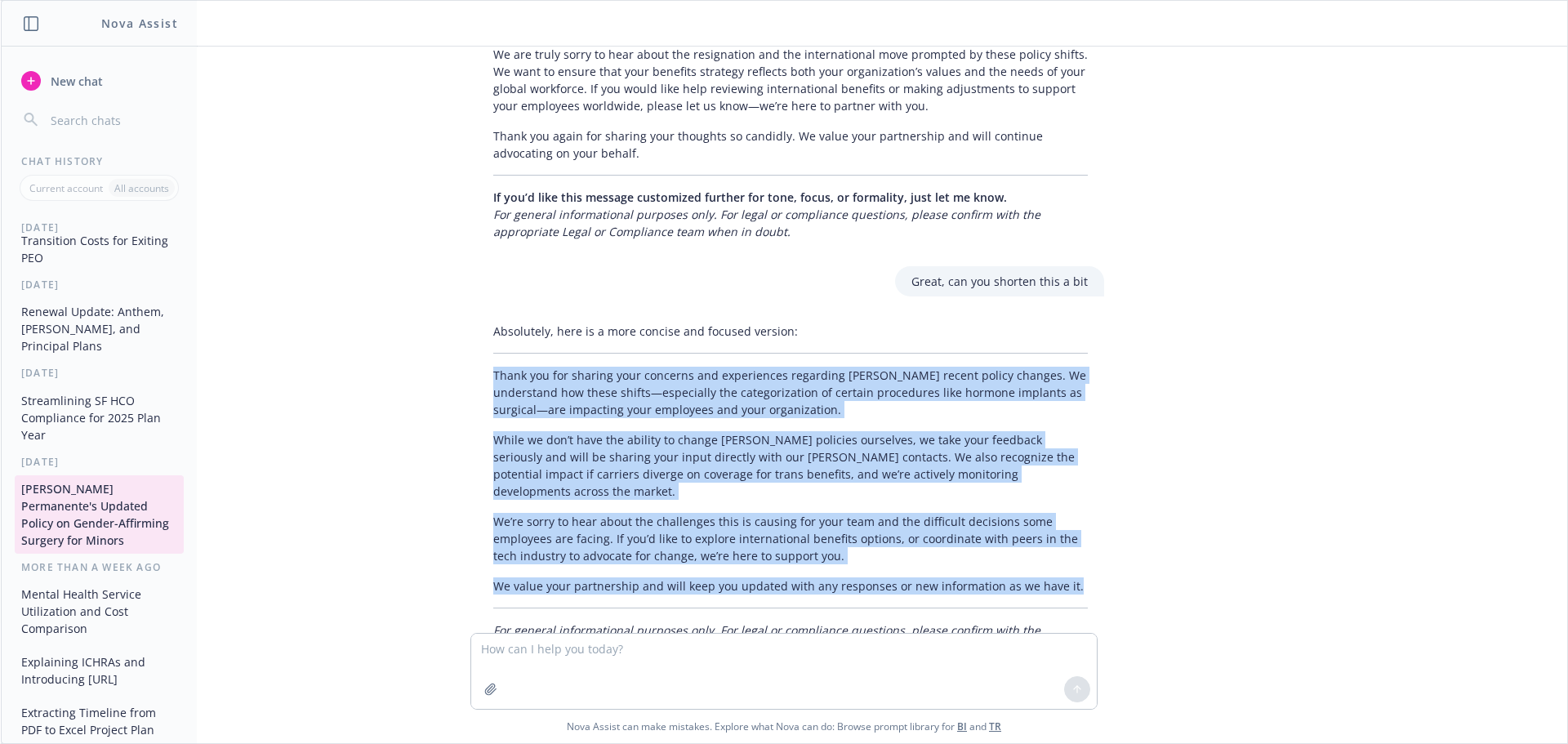
drag, startPoint x: 474, startPoint y: 316, endPoint x: 983, endPoint y: 535, distance: 554.1
click at [983, 535] on div "Absolutely, here is a more concise and focused version: Thank you for sharing y…" at bounding box center [791, 488] width 628 height 347
click at [853, 436] on div "Absolutely, here is a more concise and focused version: Thank you for sharing y…" at bounding box center [791, 488] width 628 height 347
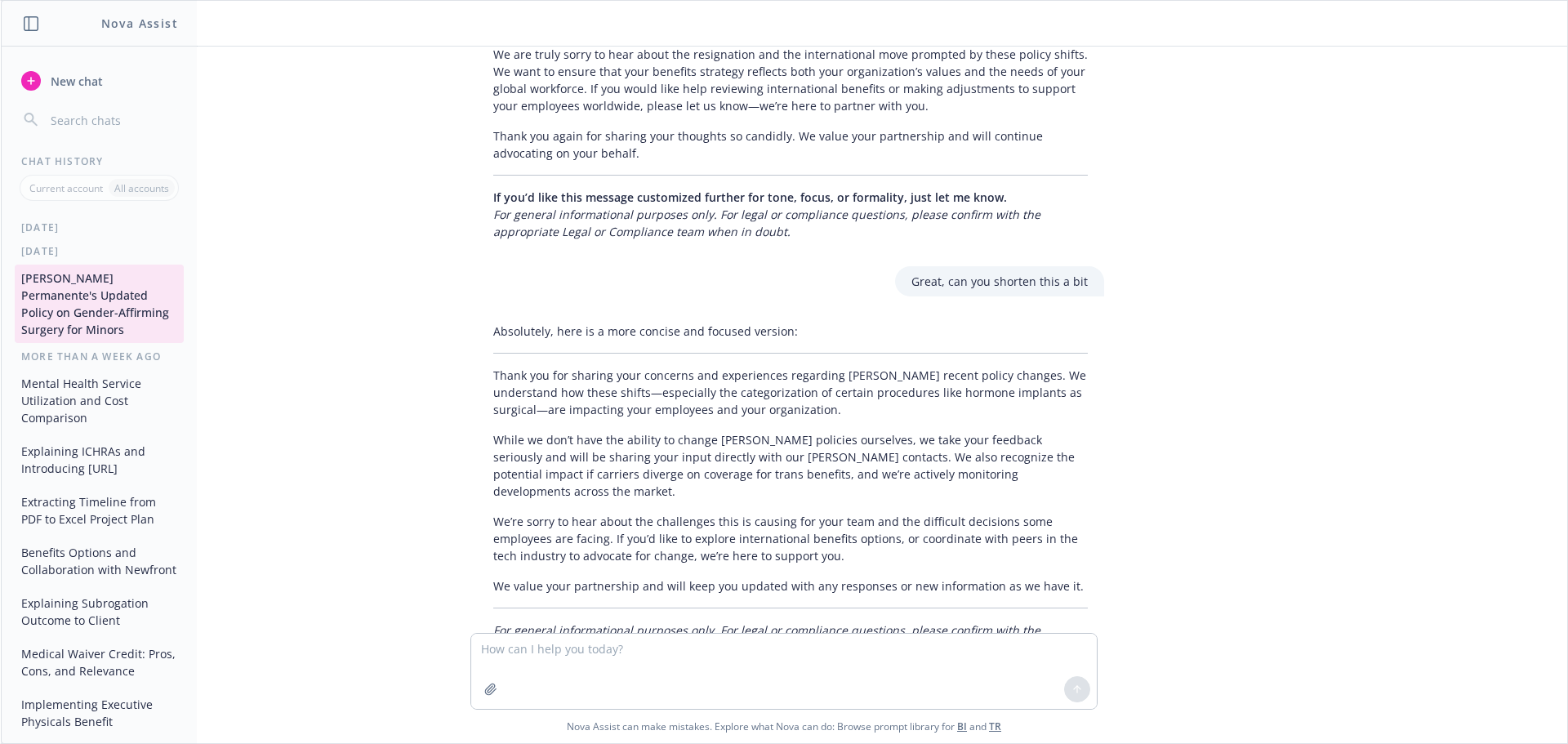
scroll to position [315, 0]
drag, startPoint x: 87, startPoint y: 654, endPoint x: 147, endPoint y: 659, distance: 60.2
click at [87, 654] on button "Medical Waiver Credit: Pros, Cons, and Relevance" at bounding box center [100, 657] width 169 height 44
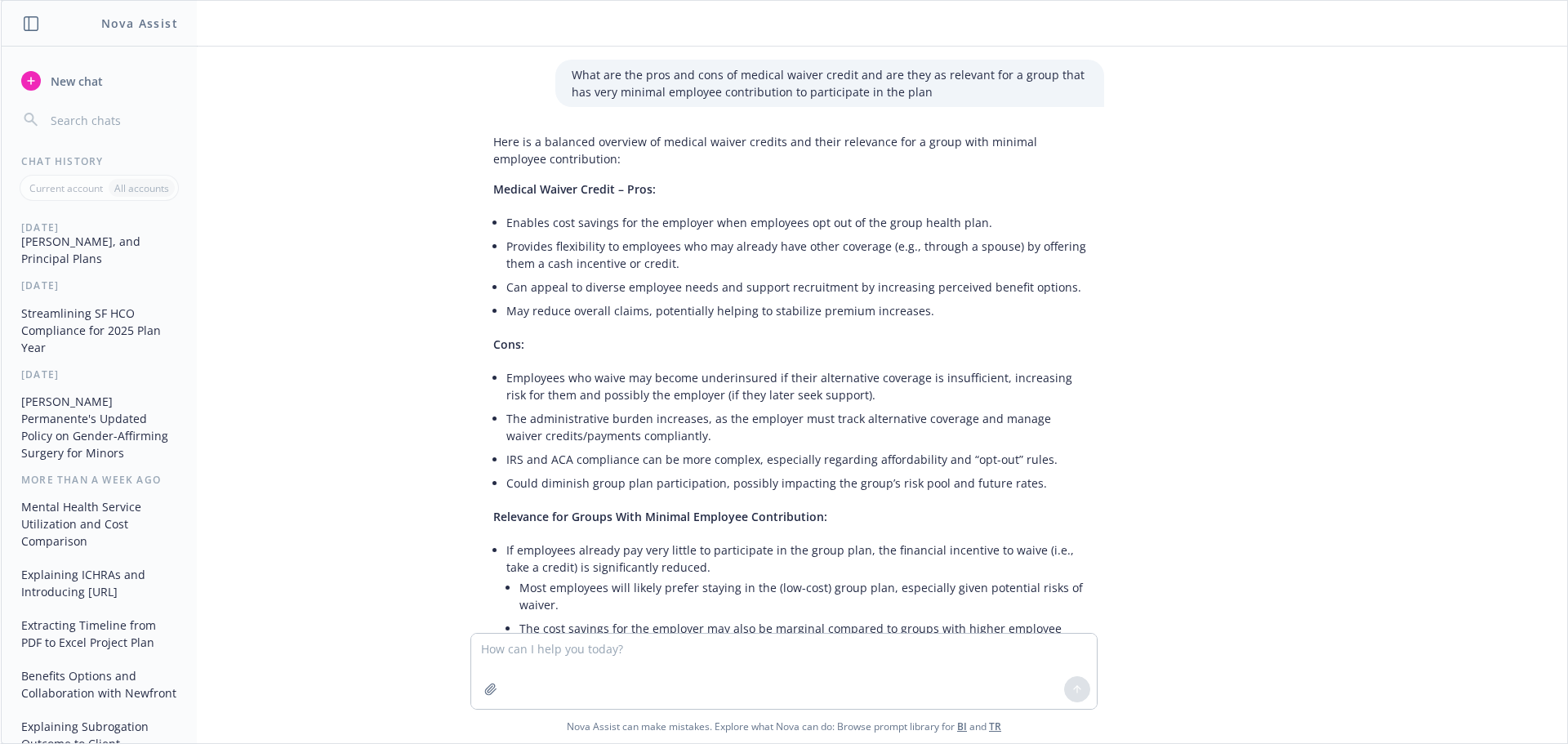
scroll to position [0, 0]
